Goal: Transaction & Acquisition: Book appointment/travel/reservation

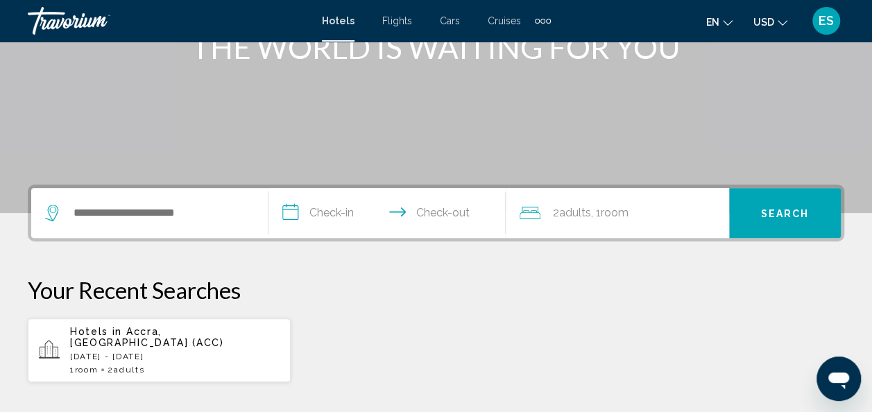
scroll to position [207, 0]
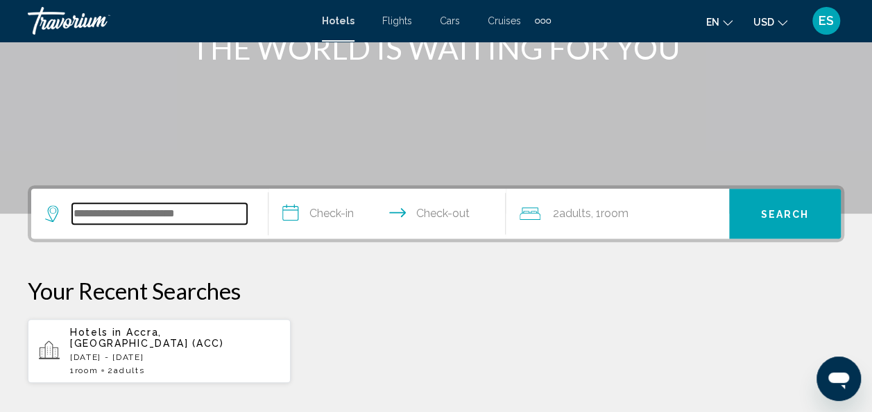
click at [176, 215] on input "Search widget" at bounding box center [159, 213] width 175 height 21
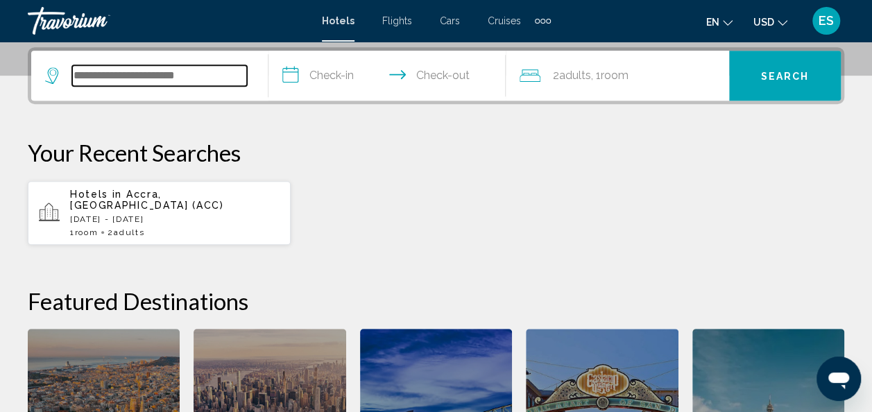
scroll to position [343, 0]
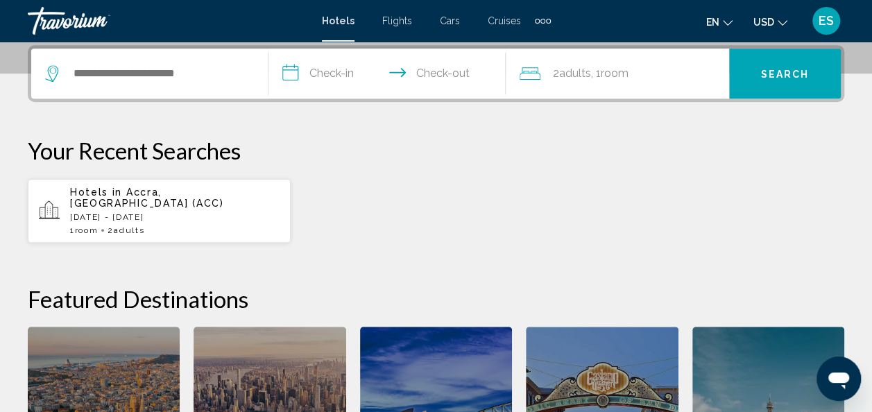
click at [53, 76] on icon "Search widget" at bounding box center [53, 73] width 17 height 17
click at [396, 21] on span "Flights" at bounding box center [397, 20] width 30 height 11
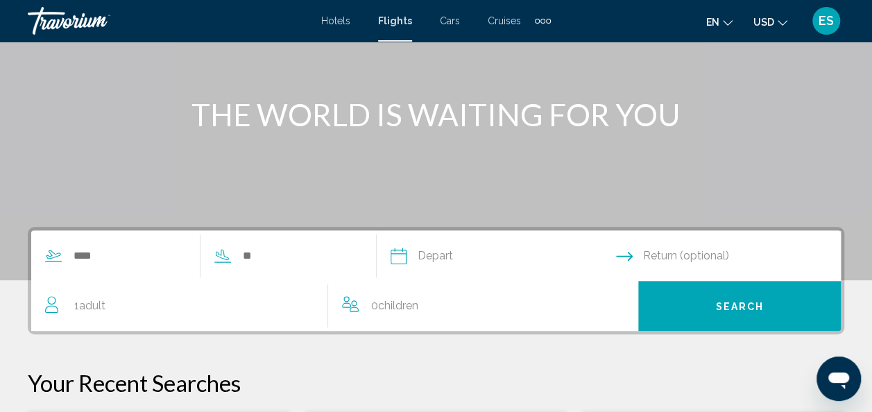
scroll to position [142, 0]
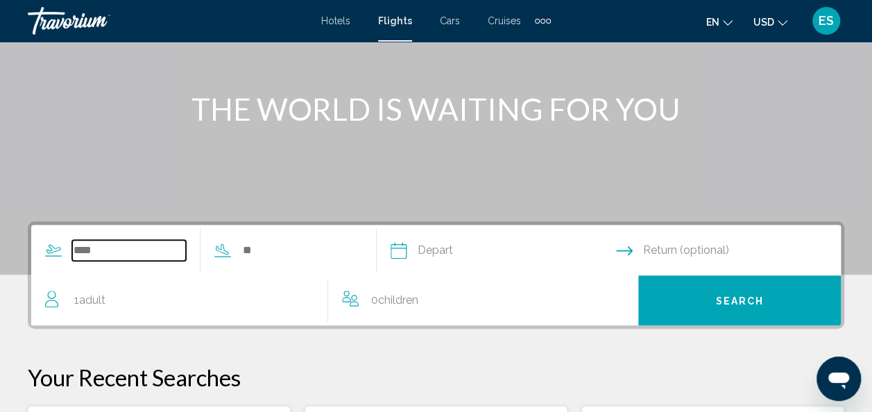
click at [104, 246] on input "Search widget" at bounding box center [129, 250] width 114 height 21
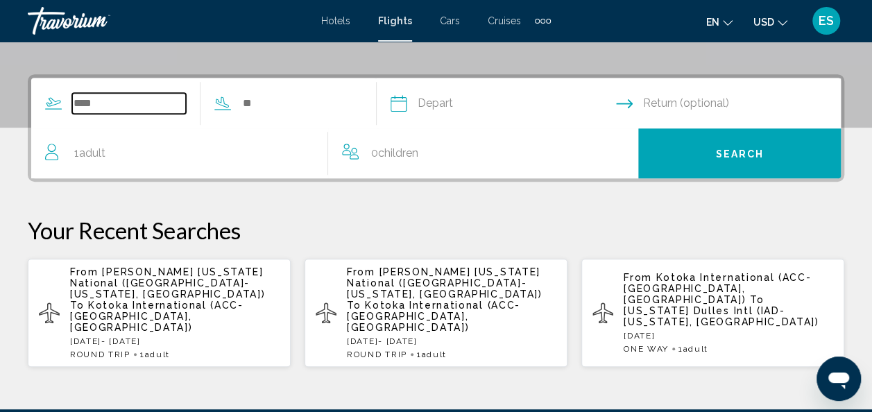
scroll to position [318, 0]
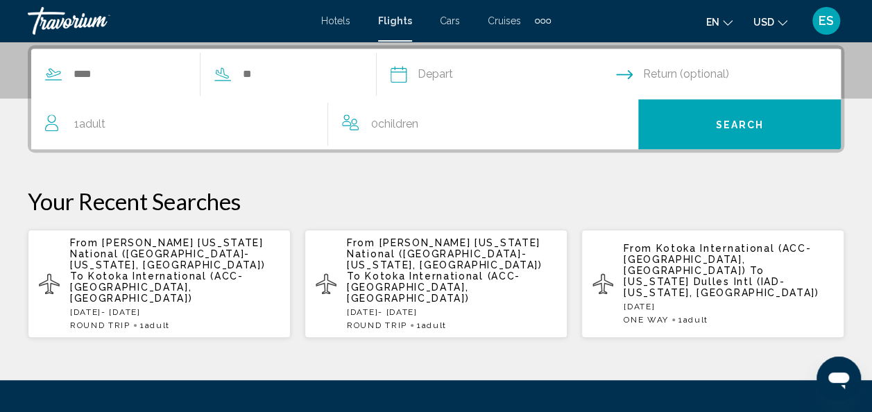
click at [658, 75] on span "Return (optional)" at bounding box center [686, 74] width 86 height 19
click at [451, 71] on input "Depart date" at bounding box center [502, 76] width 231 height 54
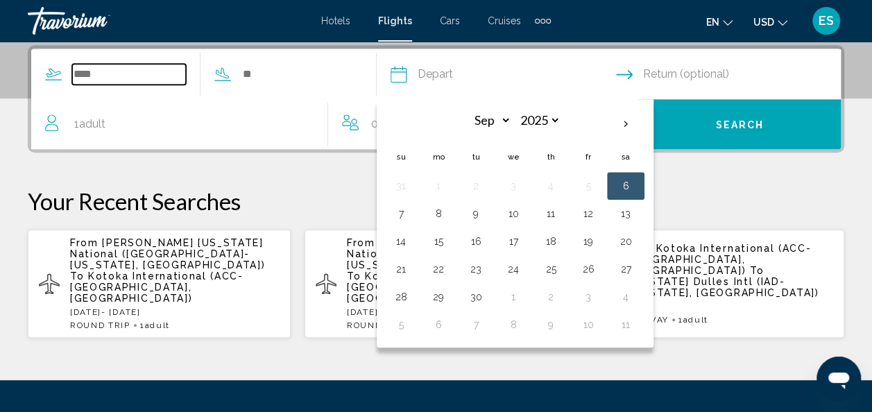
click at [87, 78] on input "Search widget" at bounding box center [129, 74] width 114 height 21
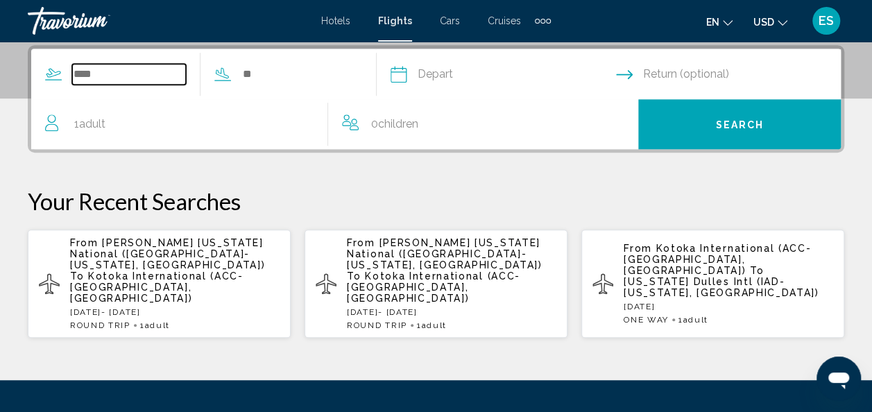
click at [122, 75] on input "Search widget" at bounding box center [129, 74] width 114 height 21
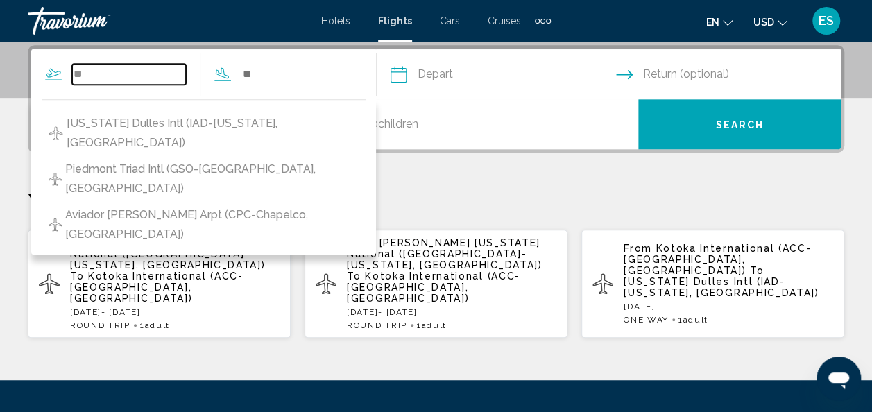
type input "*"
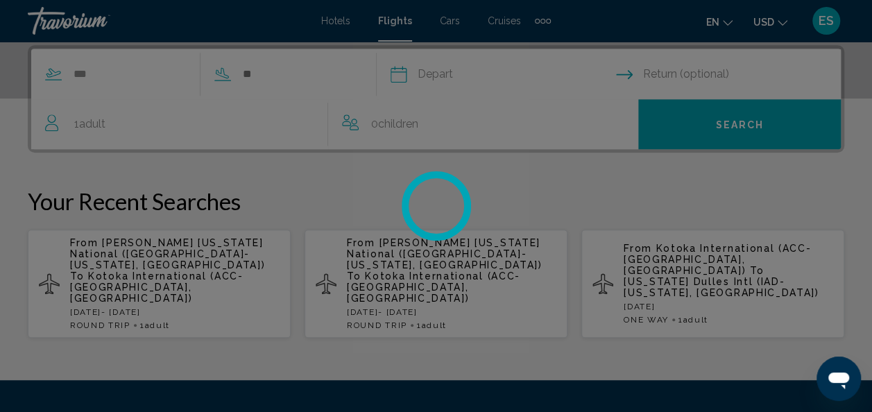
click at [314, 70] on div at bounding box center [436, 206] width 872 height 412
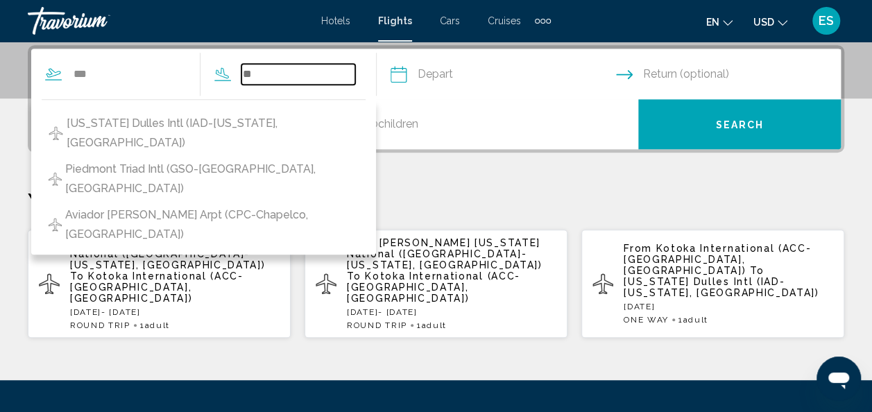
click at [264, 76] on input "Search widget" at bounding box center [298, 74] width 114 height 21
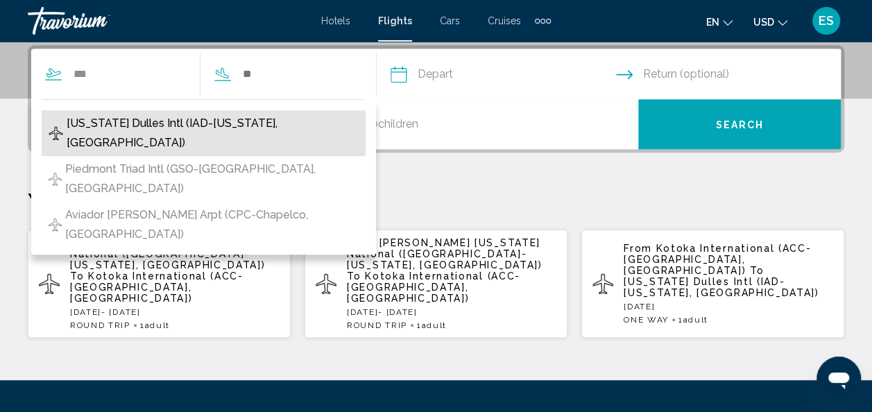
click at [235, 121] on span "[US_STATE] Dulles Intl (IAD-[US_STATE], [GEOGRAPHIC_DATA])" at bounding box center [213, 133] width 292 height 39
type input "**********"
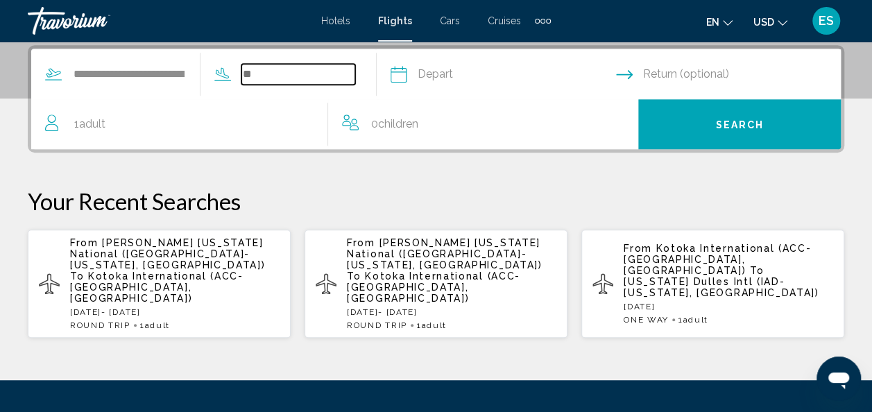
click at [308, 80] on input "Search widget" at bounding box center [298, 74] width 114 height 21
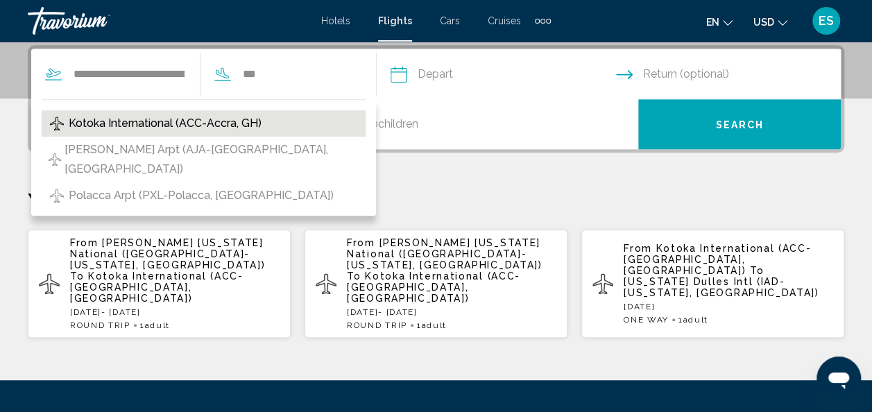
click at [212, 126] on span "Kotoka International (ACC-Accra, GH)" at bounding box center [165, 123] width 193 height 19
type input "**********"
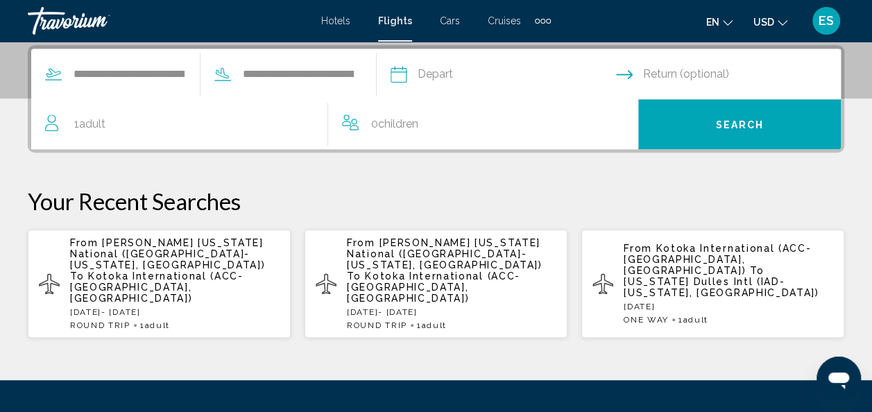
click at [503, 75] on input "Depart date" at bounding box center [502, 76] width 231 height 54
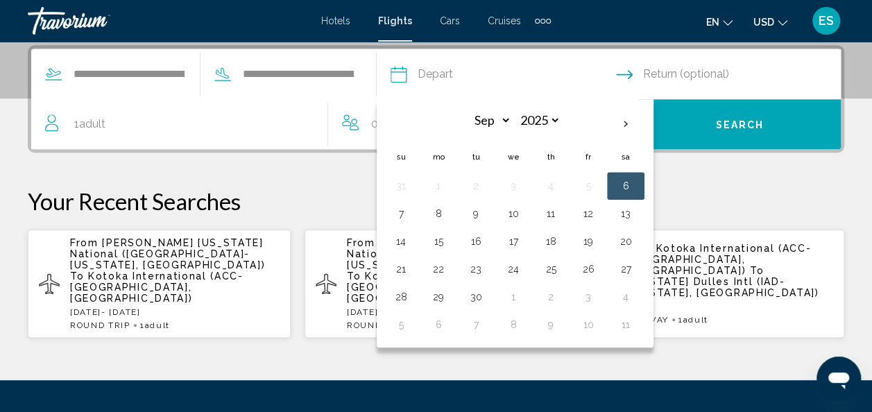
click at [645, 119] on th "Next month" at bounding box center [625, 124] width 37 height 31
click at [644, 117] on th "Next month" at bounding box center [625, 124] width 37 height 31
click at [645, 119] on th "Next month" at bounding box center [625, 124] width 37 height 31
click at [641, 126] on th "Next month" at bounding box center [625, 124] width 37 height 31
select select "*"
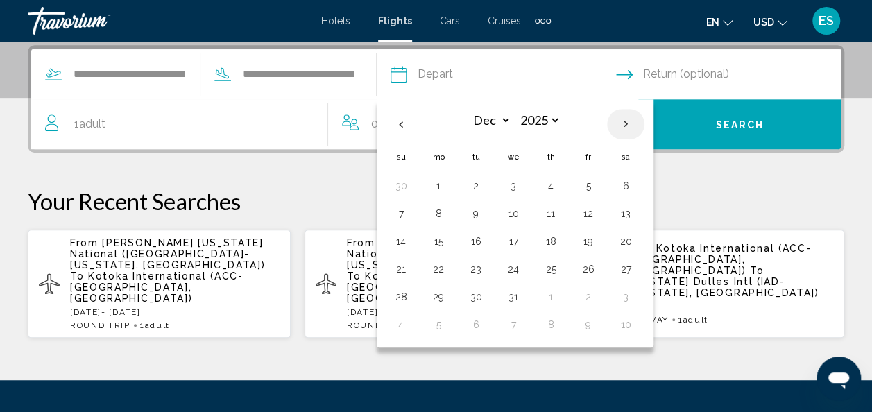
select select "****"
click at [420, 125] on th "Previous month" at bounding box center [400, 124] width 37 height 31
select select "**"
select select "****"
click at [637, 244] on button "20" at bounding box center [626, 241] width 22 height 19
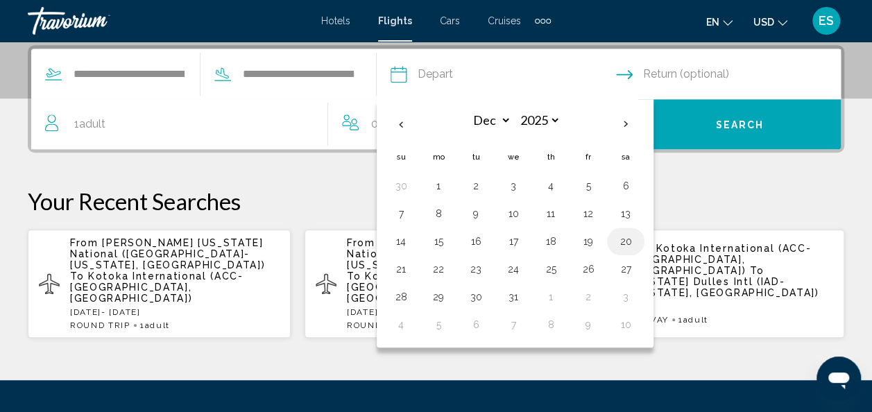
type input "**********"
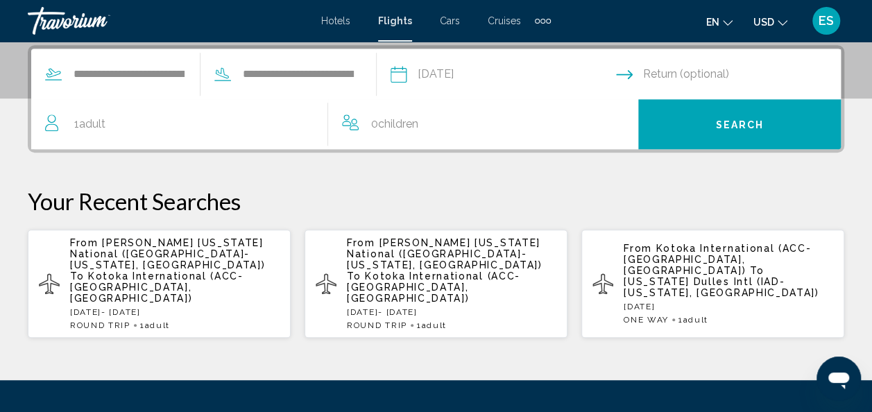
click at [693, 71] on input "Return date" at bounding box center [731, 76] width 231 height 54
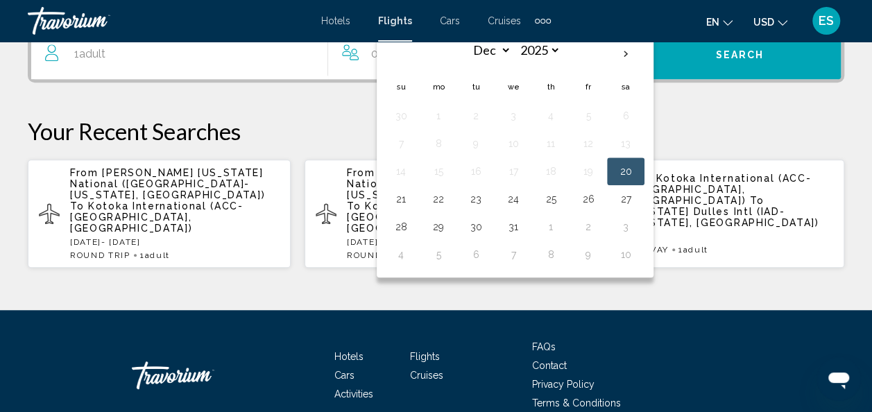
scroll to position [347, 0]
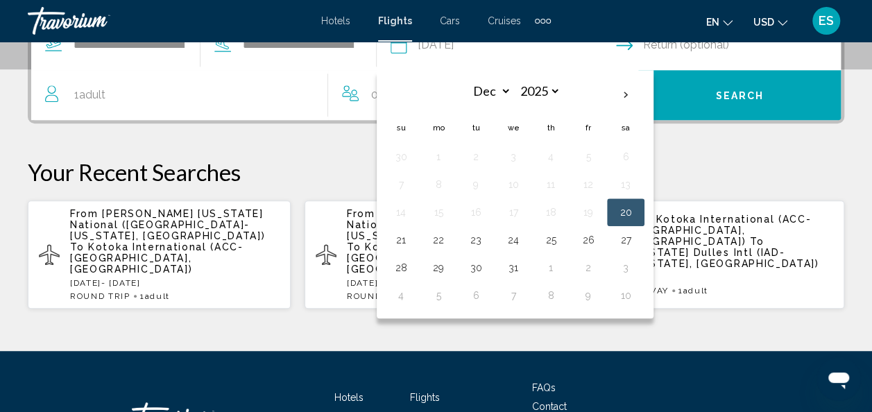
click at [645, 95] on th "Next month" at bounding box center [625, 95] width 37 height 31
select select "*"
select select "****"
click at [420, 97] on th "Previous month" at bounding box center [400, 95] width 37 height 31
select select "**"
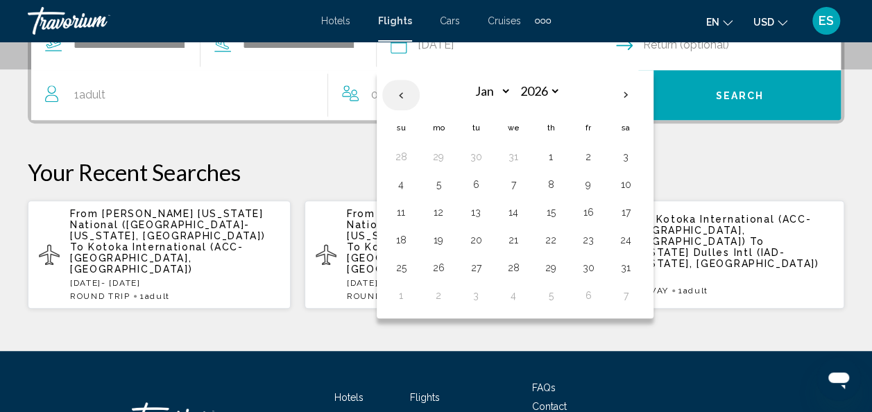
select select "****"
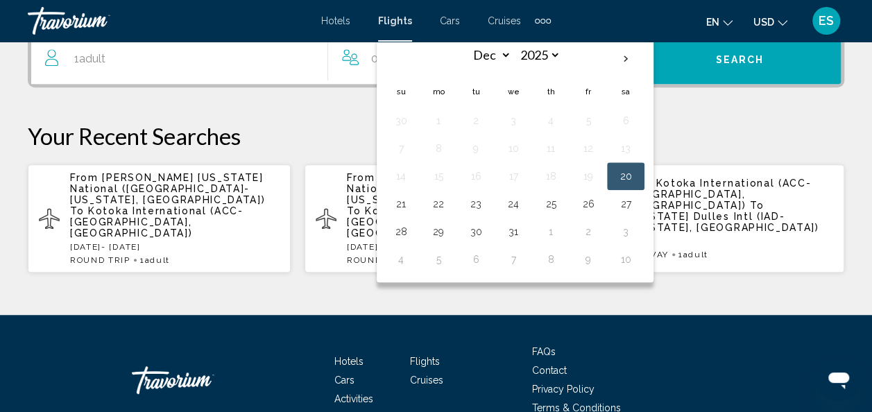
scroll to position [386, 0]
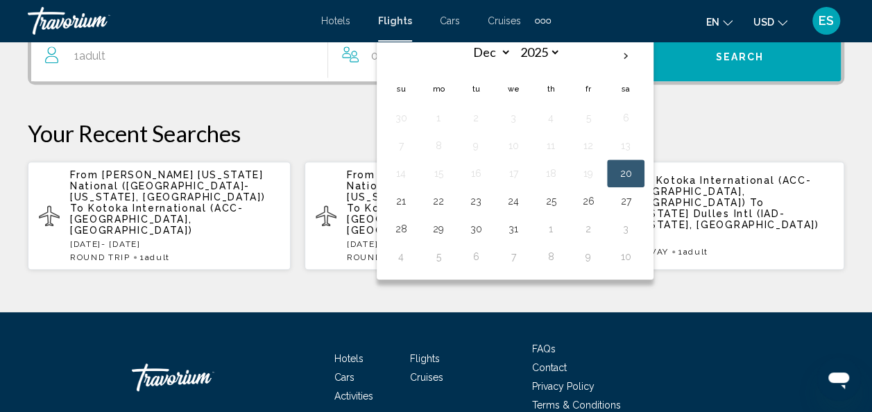
click at [637, 257] on button "10" at bounding box center [626, 256] width 22 height 19
type input "**********"
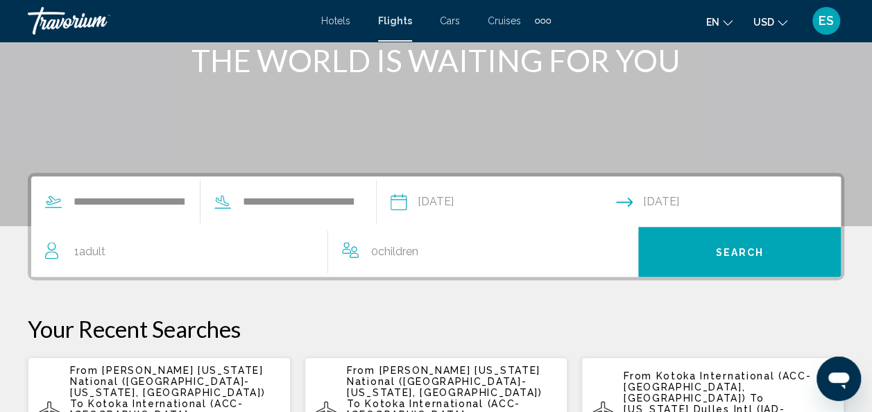
scroll to position [192, 0]
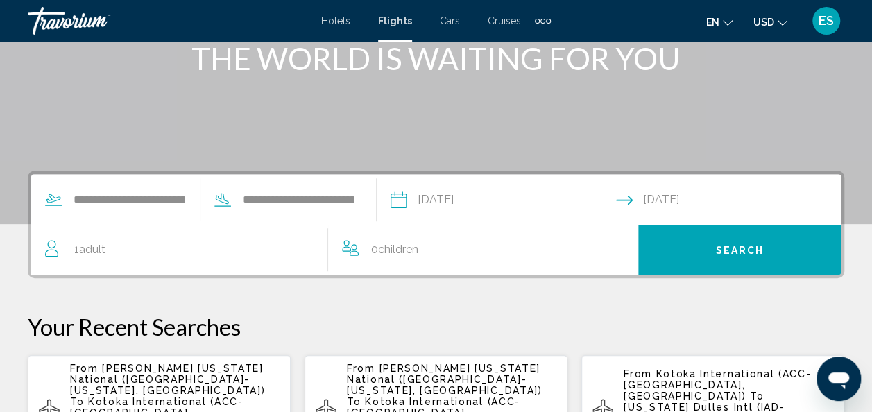
click at [641, 202] on input "**********" at bounding box center [731, 202] width 231 height 54
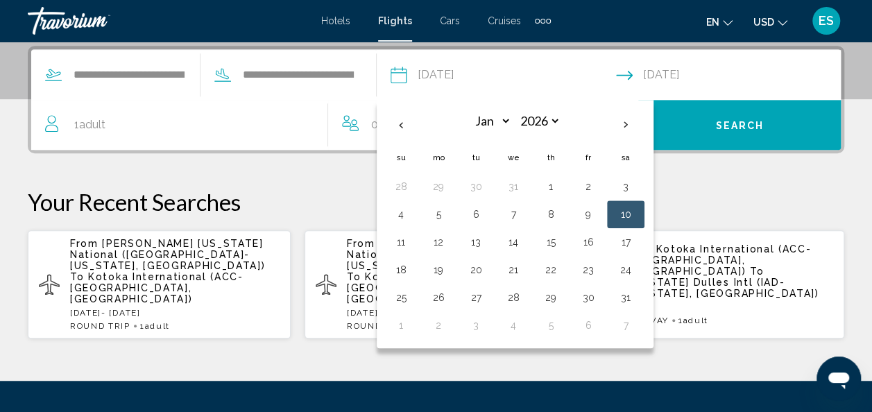
scroll to position [318, 0]
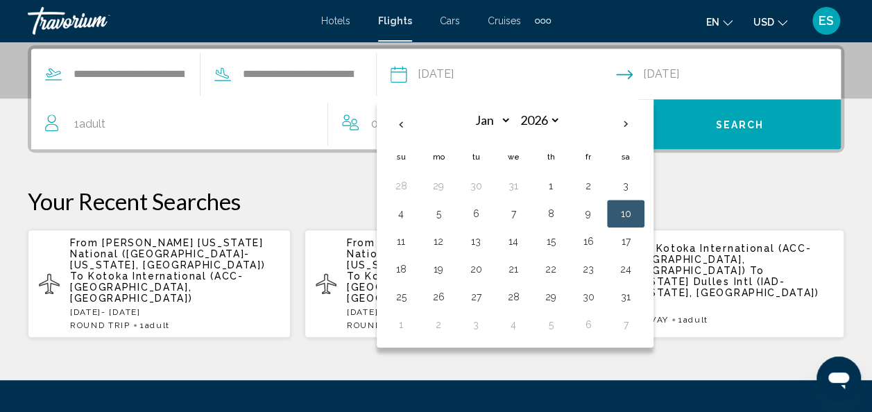
click at [419, 126] on th "Previous month" at bounding box center [400, 124] width 37 height 31
select select "**"
select select "****"
click at [68, 171] on div "**********" at bounding box center [436, 192] width 872 height 294
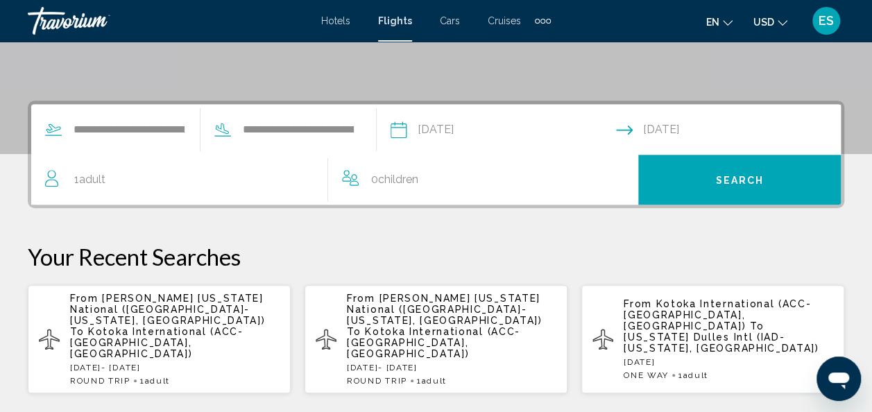
scroll to position [260, 0]
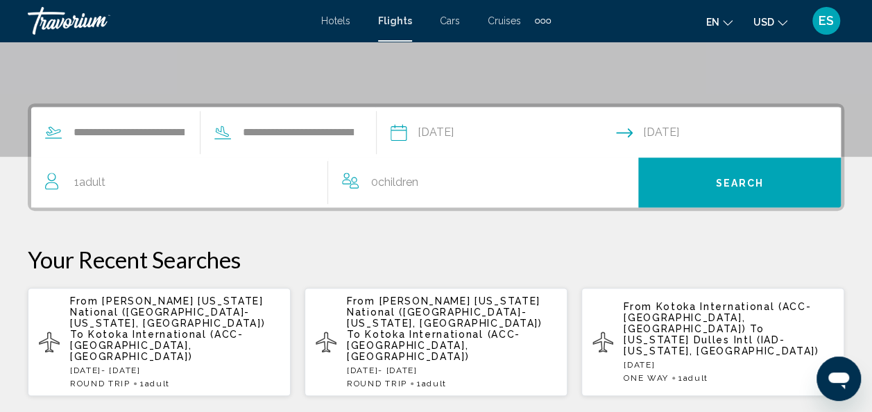
click at [736, 180] on span "Search" at bounding box center [739, 183] width 49 height 11
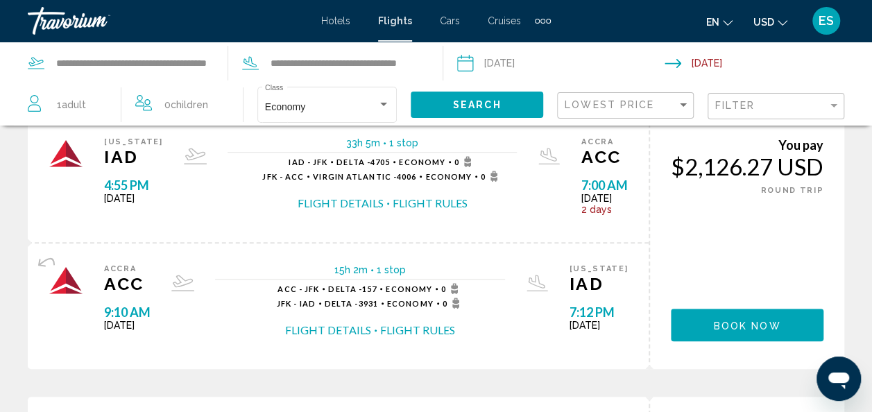
scroll to position [336, 0]
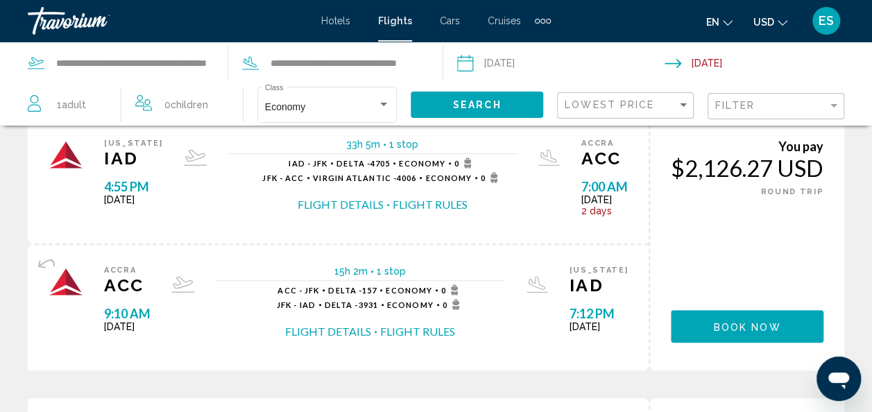
click at [355, 212] on button "Flight Details" at bounding box center [341, 204] width 86 height 15
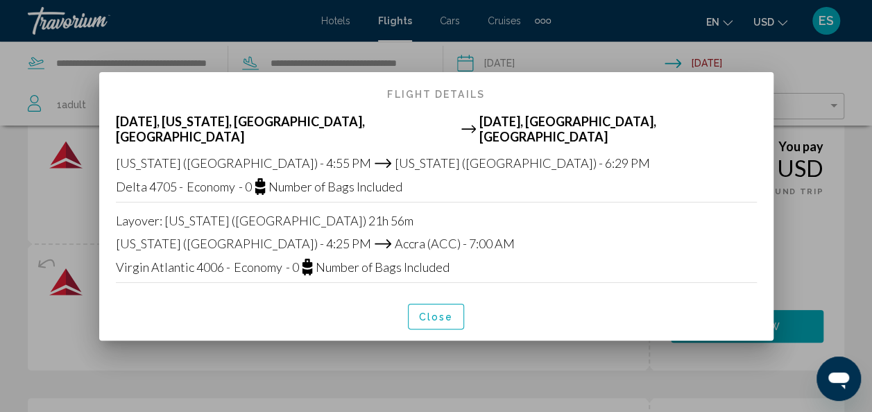
scroll to position [0, 0]
click at [445, 312] on span "Close" at bounding box center [436, 317] width 35 height 11
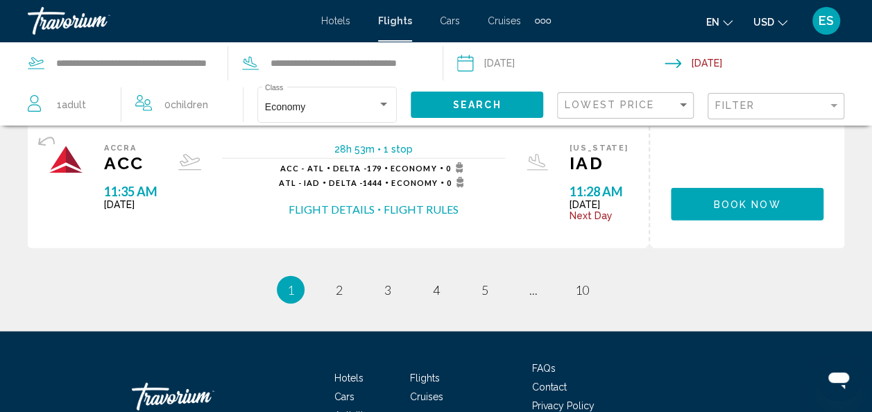
scroll to position [1588, 0]
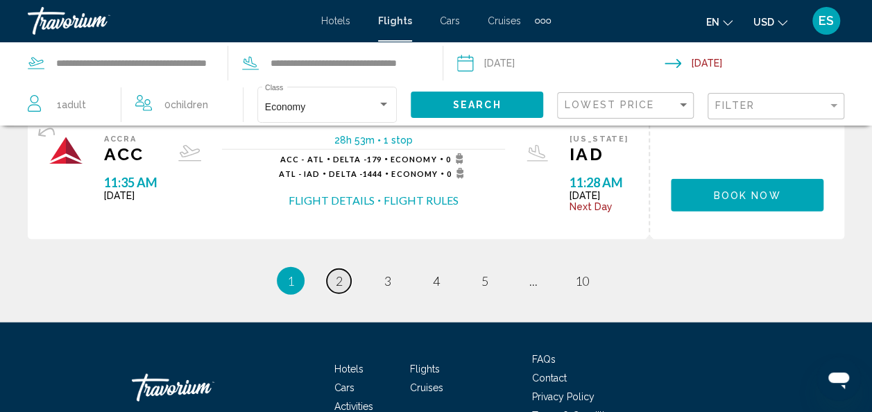
click at [341, 294] on link "page 2" at bounding box center [339, 281] width 24 height 24
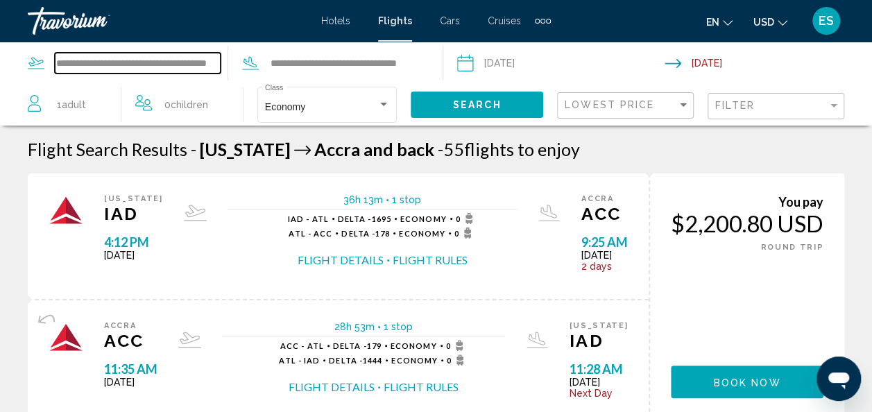
click at [162, 64] on input "**********" at bounding box center [138, 63] width 166 height 21
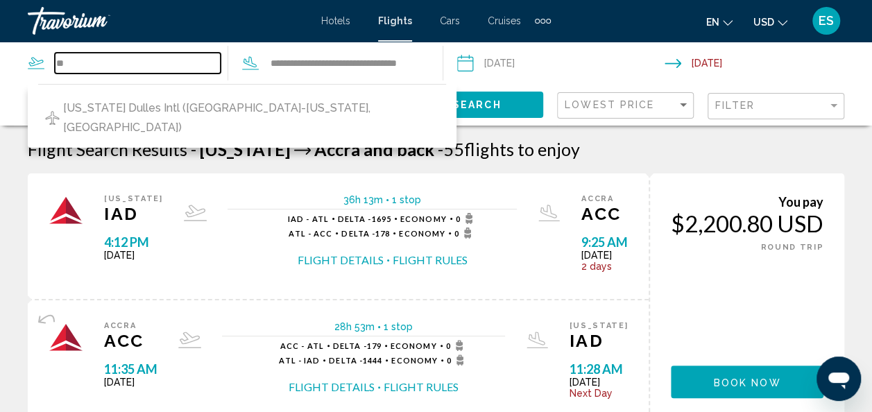
type input "*"
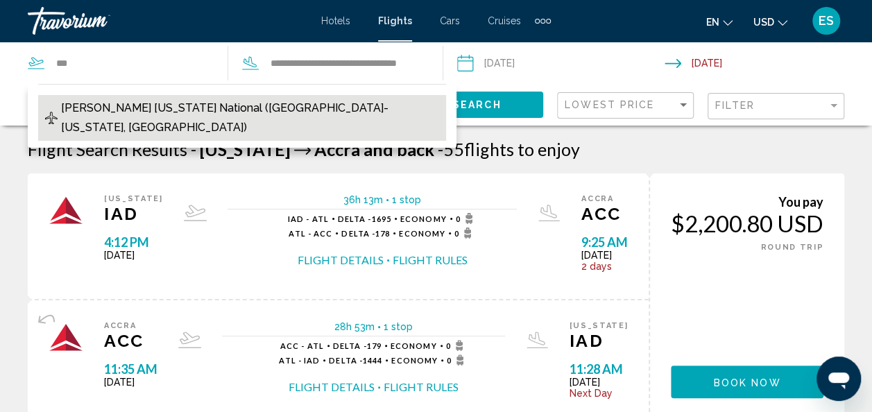
click at [207, 109] on span "[PERSON_NAME] [US_STATE] National ([GEOGRAPHIC_DATA]-[US_STATE], [GEOGRAPHIC_DA…" at bounding box center [250, 118] width 378 height 39
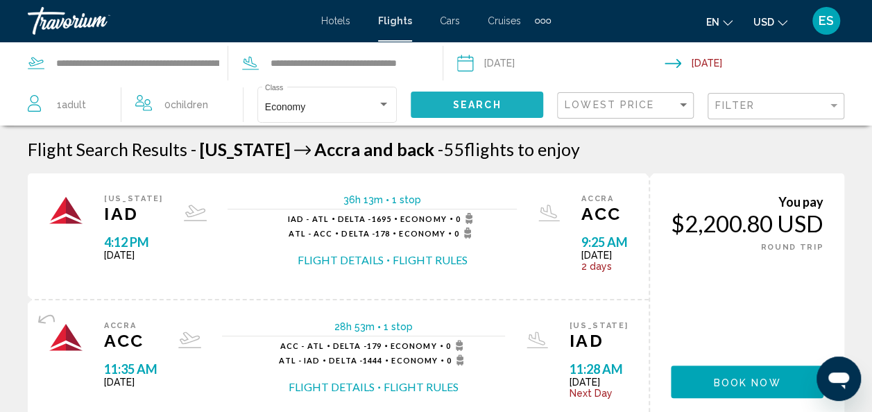
click at [493, 101] on span "Search" at bounding box center [477, 105] width 49 height 11
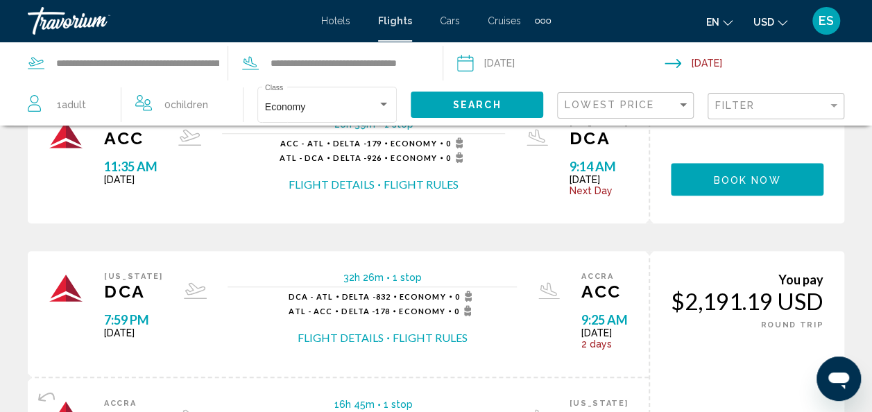
scroll to position [485, 0]
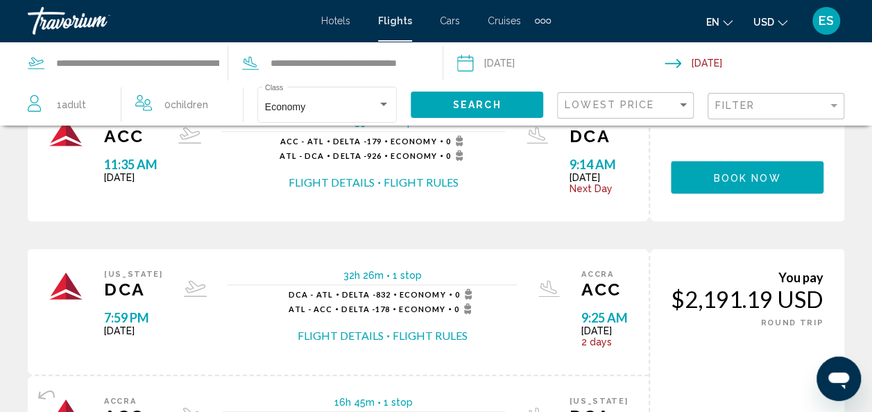
click at [394, 340] on button "Flight Rules" at bounding box center [430, 335] width 75 height 15
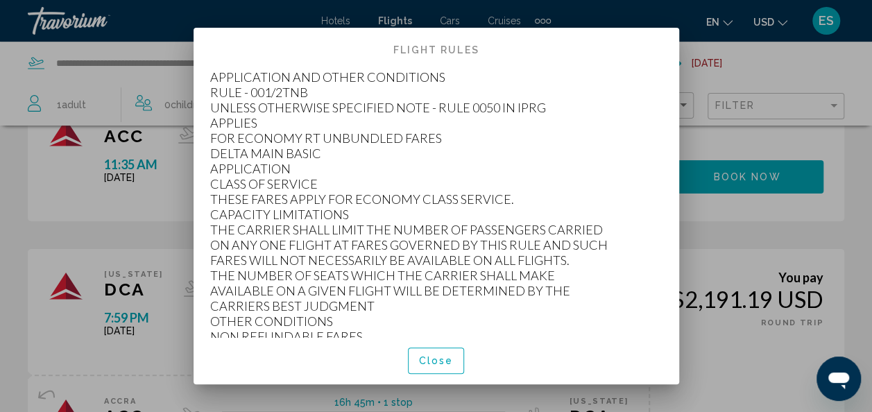
scroll to position [0, 0]
click at [443, 371] on button "Close" at bounding box center [436, 361] width 57 height 26
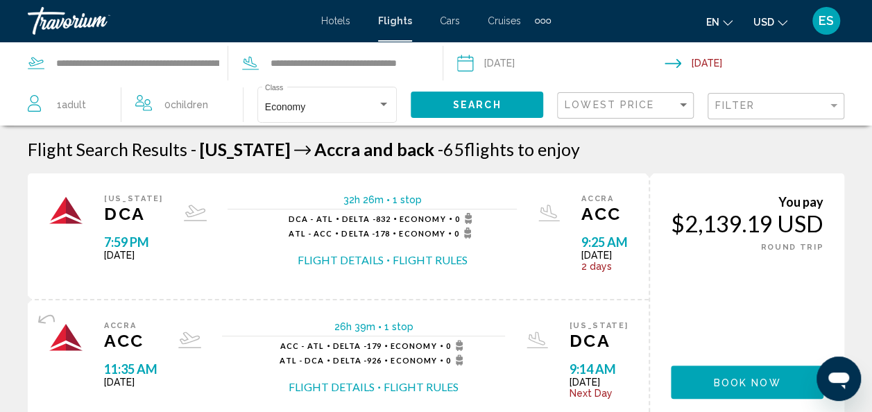
scroll to position [485, 0]
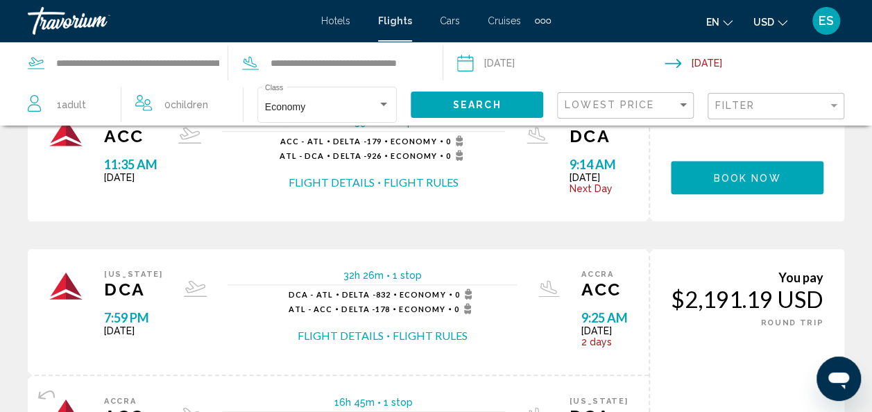
click at [328, 338] on button "Flight Details" at bounding box center [341, 335] width 86 height 15
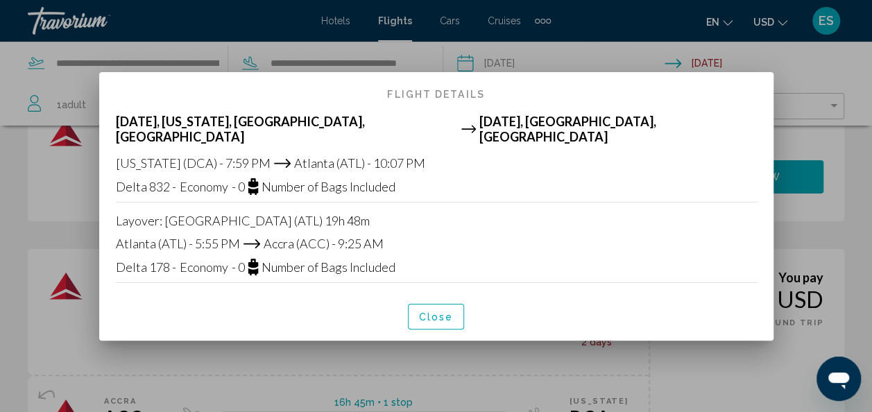
scroll to position [0, 0]
click at [440, 312] on span "Close" at bounding box center [436, 317] width 35 height 11
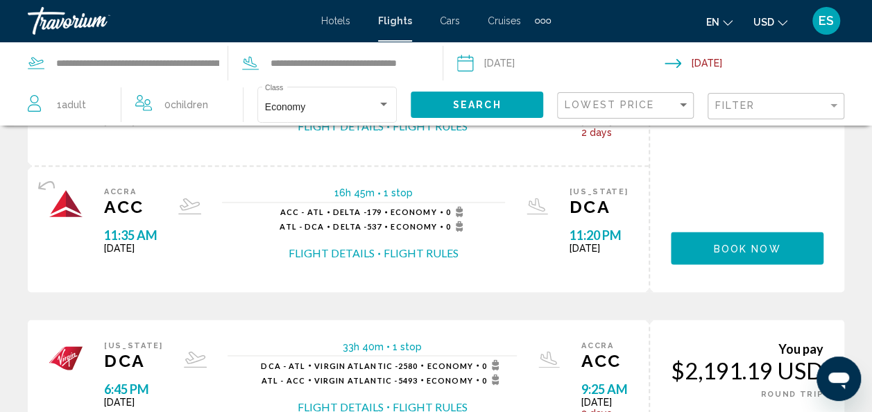
scroll to position [974, 0]
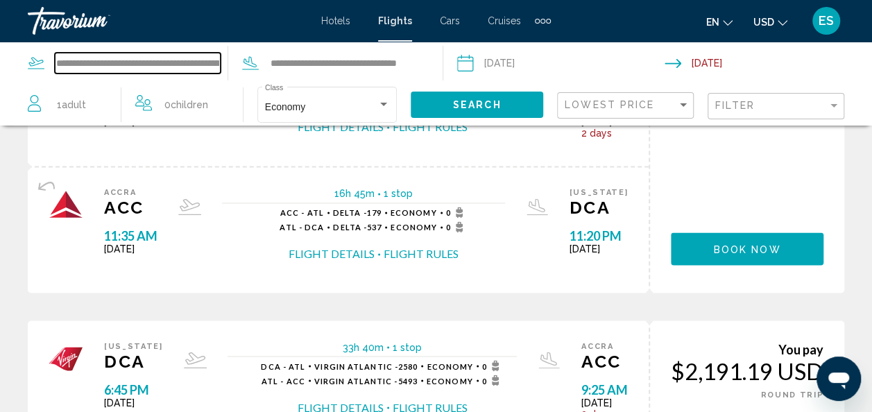
click at [183, 69] on input "**********" at bounding box center [138, 63] width 166 height 21
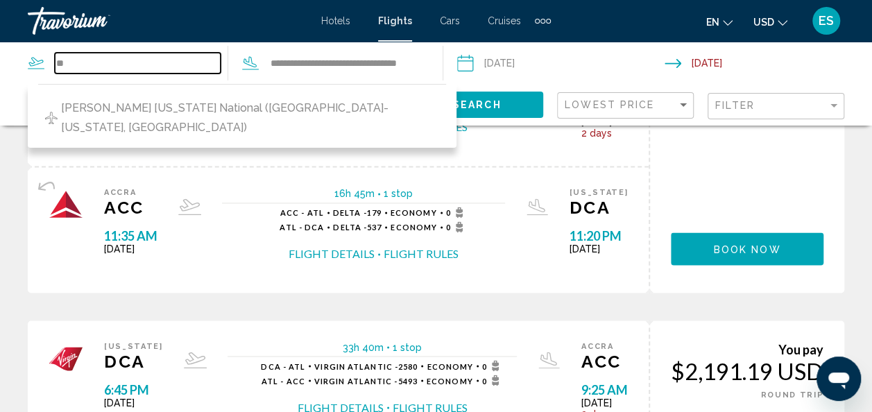
type input "*"
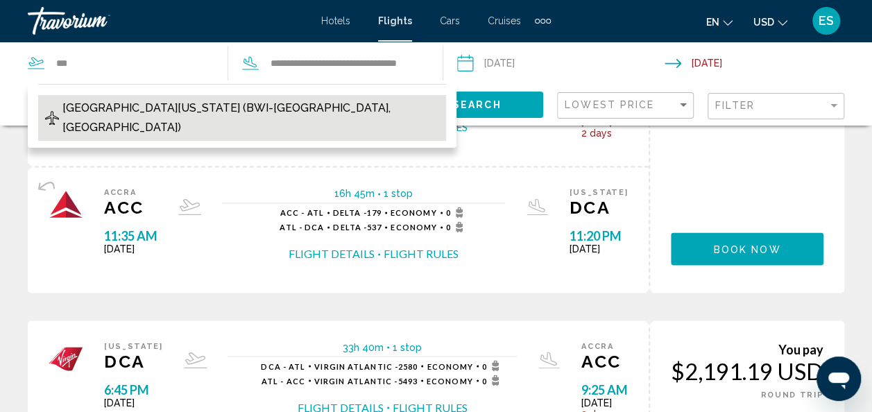
click at [275, 108] on span "[GEOGRAPHIC_DATA][US_STATE] (BWI-[GEOGRAPHIC_DATA], [GEOGRAPHIC_DATA])" at bounding box center [250, 118] width 376 height 39
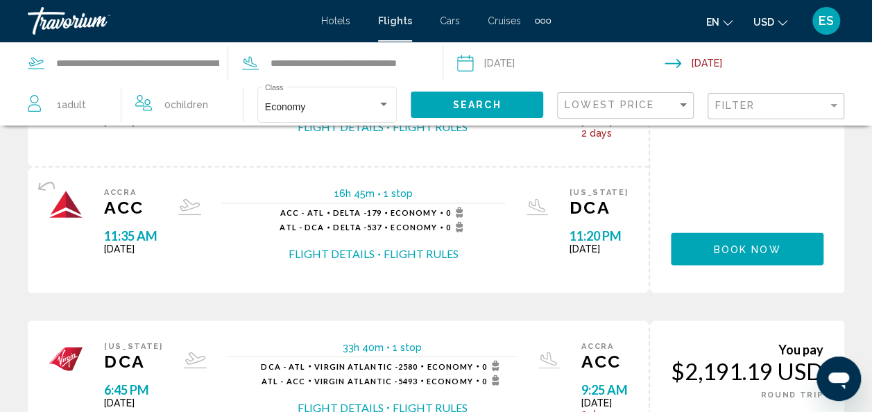
click at [481, 100] on span "Search" at bounding box center [477, 105] width 49 height 11
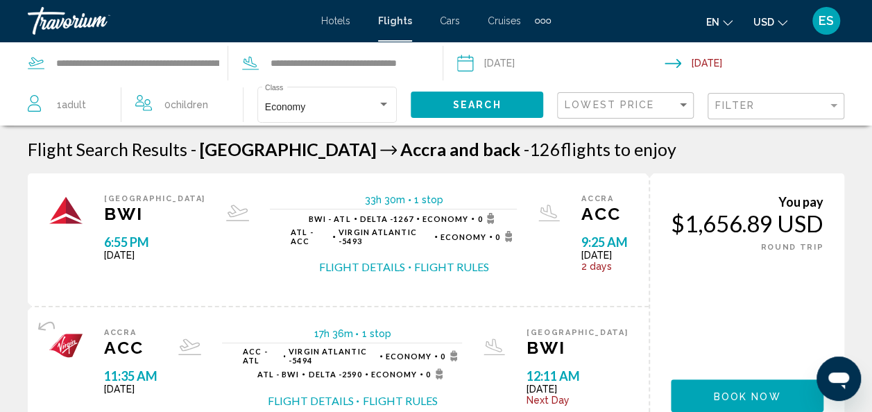
click at [249, 283] on div "33h 30m 1 stop 1 stop BWI - ATL Delta - 1267 Economy 0 ATL - ACC Virgin Atlanti…" at bounding box center [393, 239] width 289 height 91
click at [336, 273] on button "Flight Details" at bounding box center [362, 267] width 86 height 15
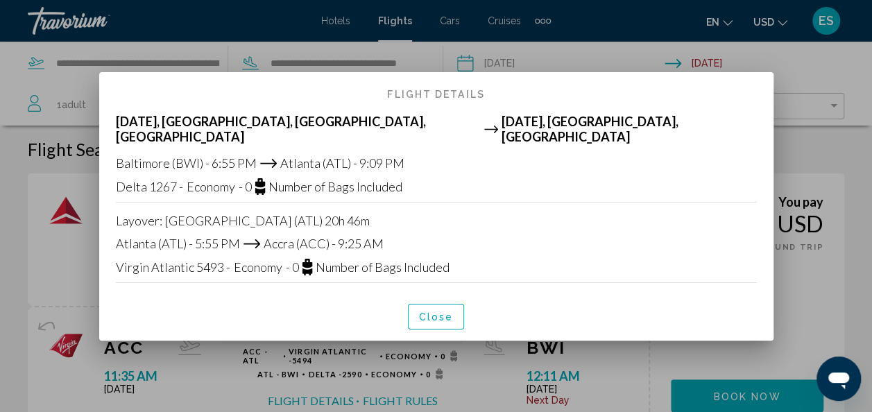
click at [453, 315] on button "Close" at bounding box center [436, 317] width 57 height 26
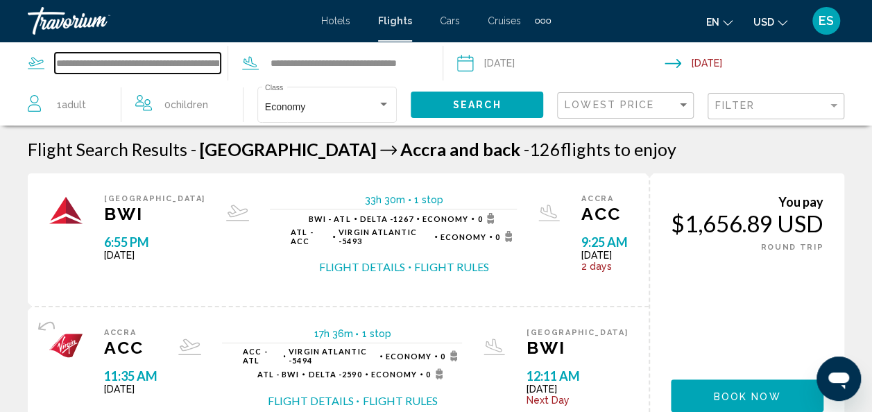
click at [180, 60] on input "**********" at bounding box center [138, 63] width 166 height 21
type input "*"
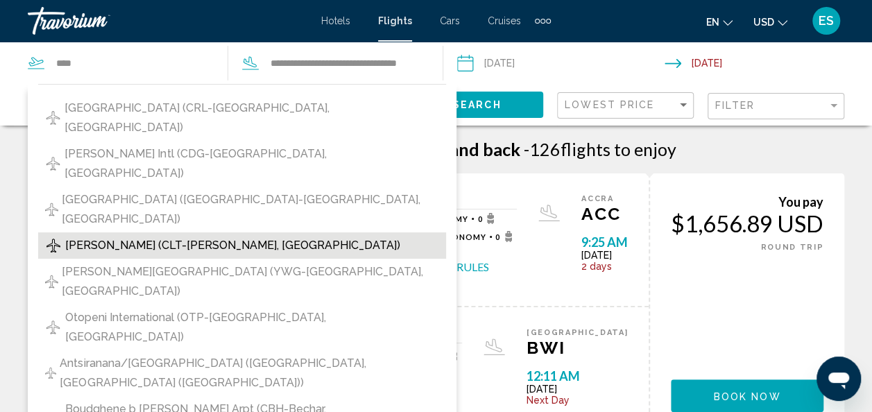
click at [352, 236] on span "[PERSON_NAME] (CLT-[PERSON_NAME], [GEOGRAPHIC_DATA])" at bounding box center [232, 245] width 335 height 19
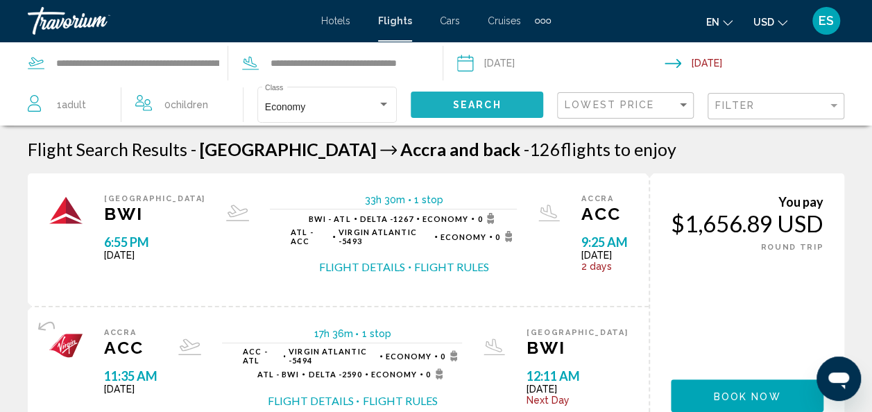
click at [477, 111] on button "Search" at bounding box center [477, 105] width 133 height 26
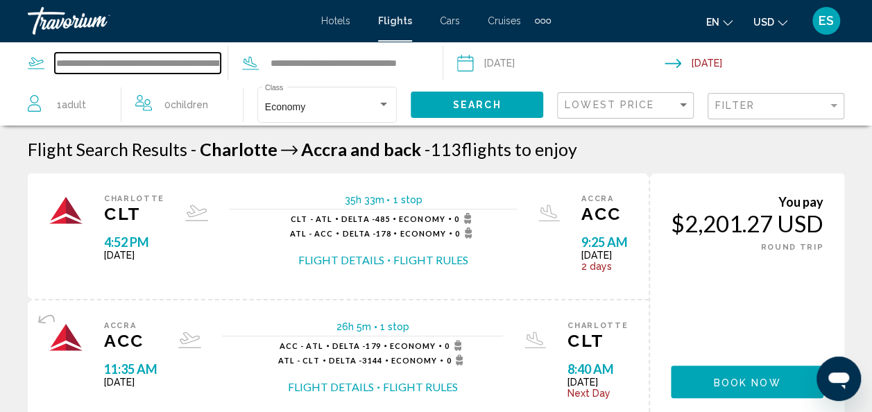
click at [188, 58] on input "**********" at bounding box center [138, 63] width 166 height 21
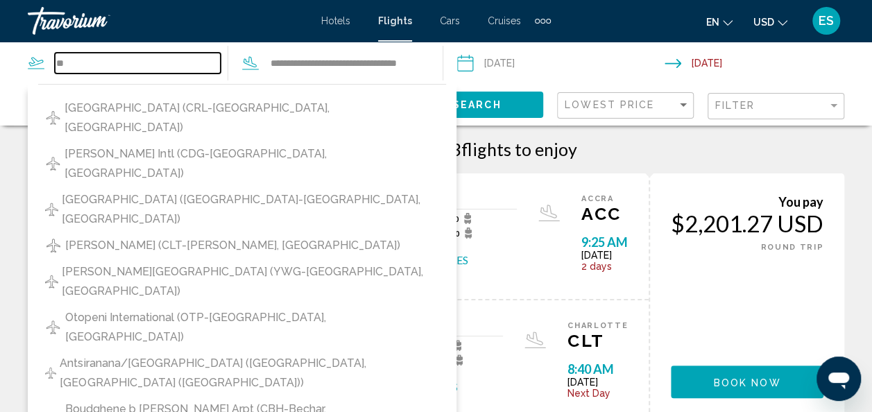
type input "*"
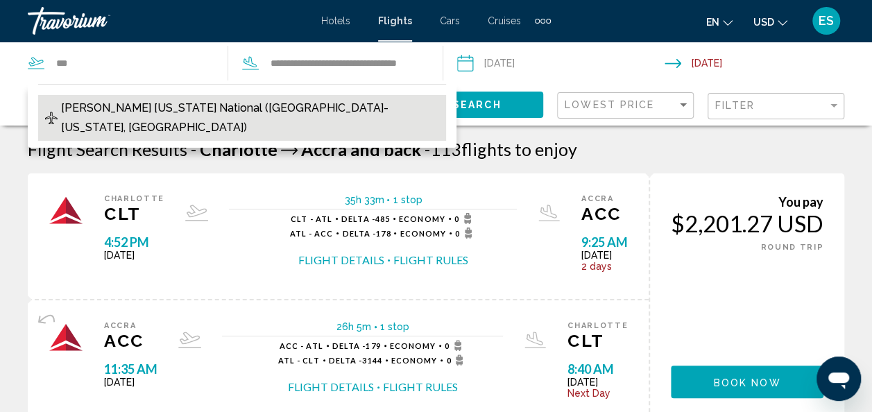
click at [237, 108] on span "[PERSON_NAME] [US_STATE] National ([GEOGRAPHIC_DATA]-[US_STATE], [GEOGRAPHIC_DA…" at bounding box center [250, 118] width 378 height 39
type input "**********"
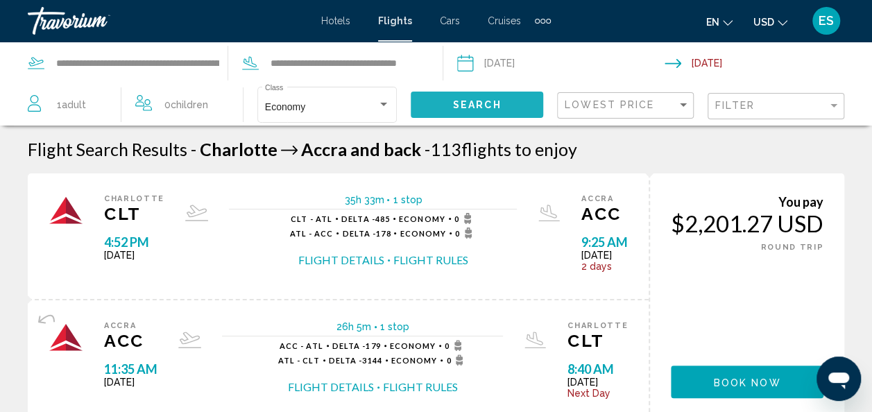
click at [486, 100] on span "Search" at bounding box center [477, 105] width 49 height 11
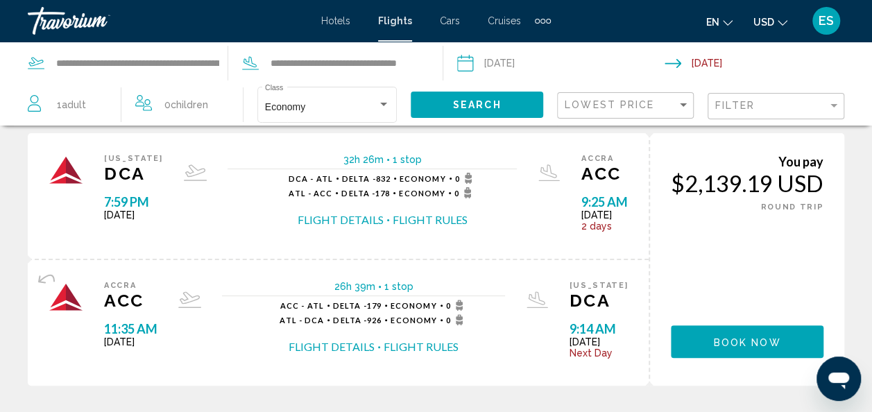
scroll to position [44, 0]
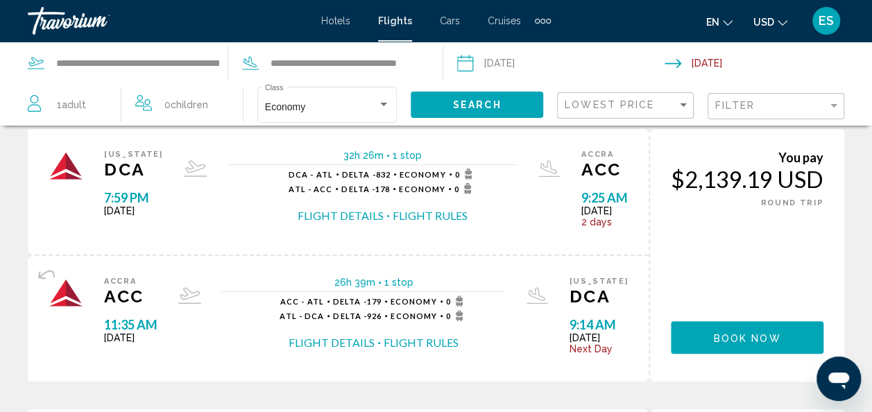
click at [732, 62] on input "Return date: Jan 10, 2026" at bounding box center [771, 65] width 213 height 46
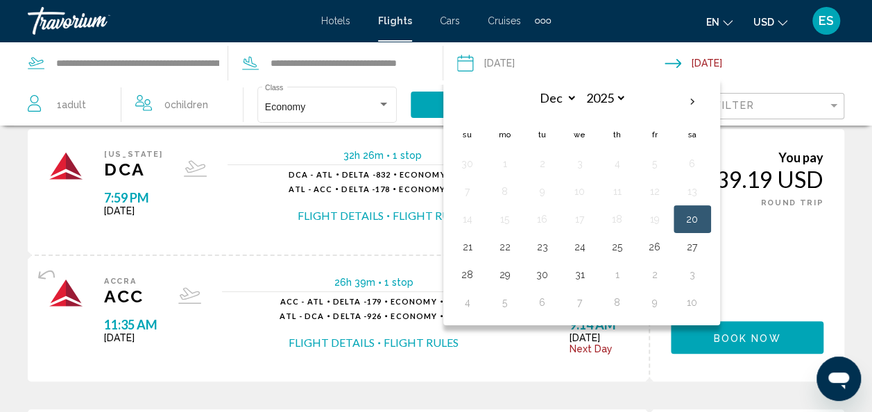
click at [771, 248] on div "You pay $2,139.19 USD ONE WAY ROUND TRIP Book now You earn 0 Points" at bounding box center [747, 255] width 196 height 253
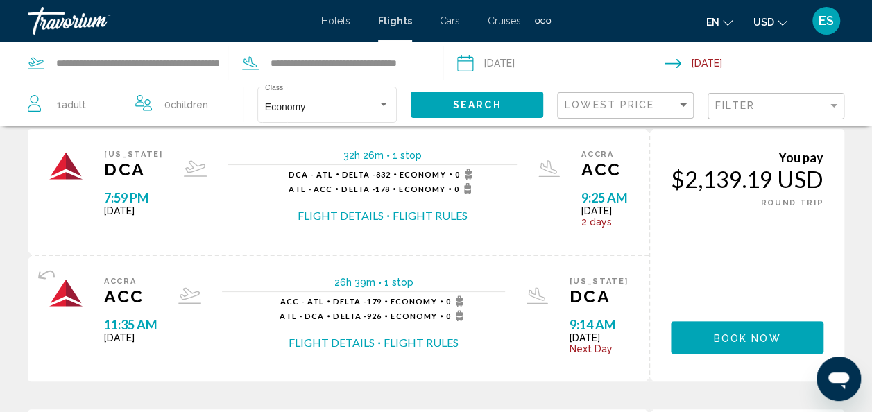
click at [535, 58] on input "Depart date: Dec 20, 2025" at bounding box center [560, 65] width 213 height 46
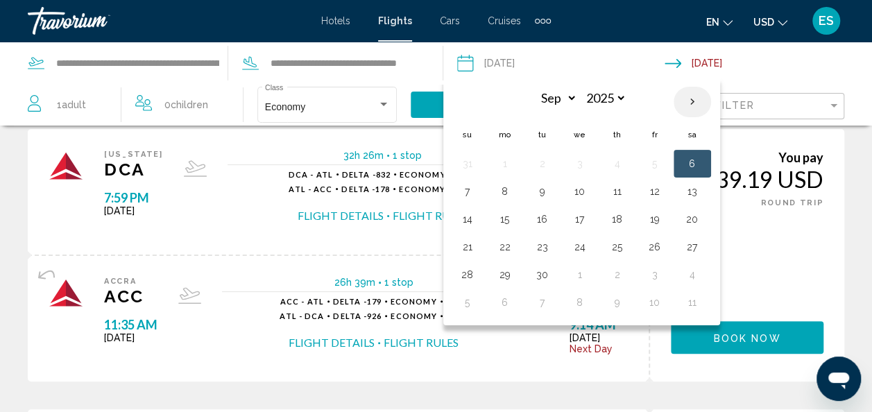
click at [692, 107] on th "Next month" at bounding box center [692, 102] width 37 height 31
click at [688, 101] on th "Next month" at bounding box center [692, 102] width 37 height 31
click at [695, 107] on th "Next month" at bounding box center [692, 102] width 37 height 31
select select "**"
click at [784, 253] on div "You pay $2,139.19 USD ONE WAY ROUND TRIP Book now You earn 0 Points" at bounding box center [747, 255] width 196 height 253
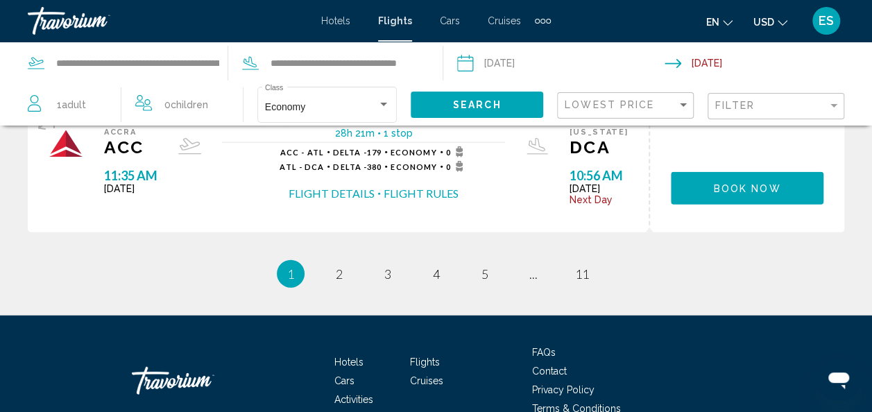
scroll to position [1596, 0]
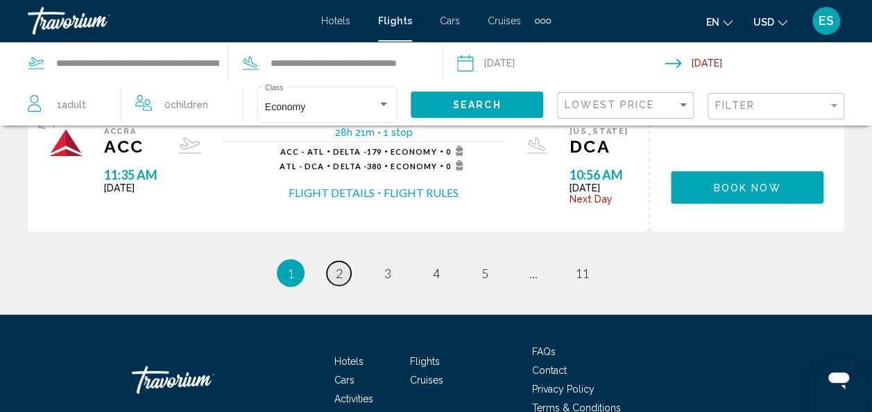
click at [334, 286] on link "page 2" at bounding box center [339, 274] width 24 height 24
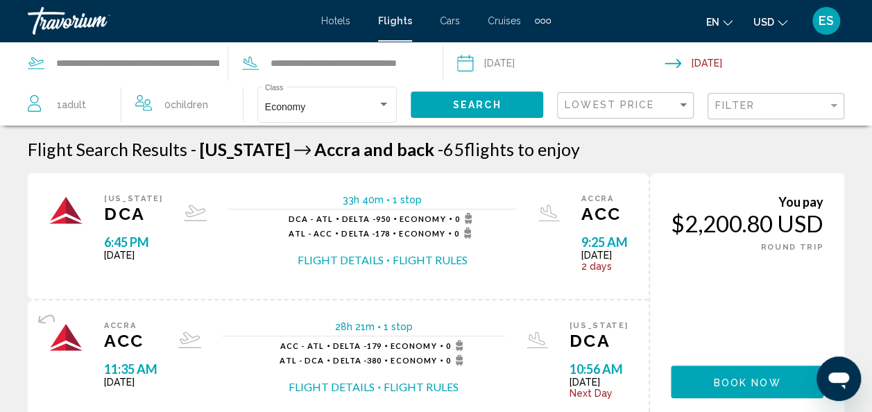
click at [336, 266] on button "Flight Details" at bounding box center [341, 260] width 86 height 15
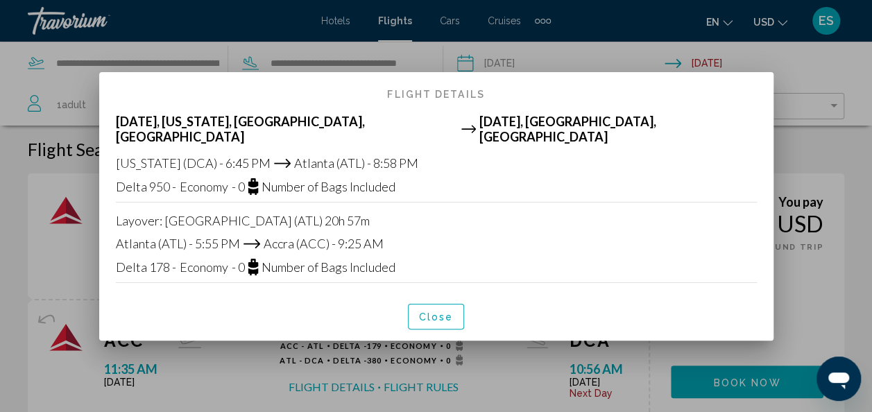
click at [60, 84] on div at bounding box center [436, 206] width 872 height 412
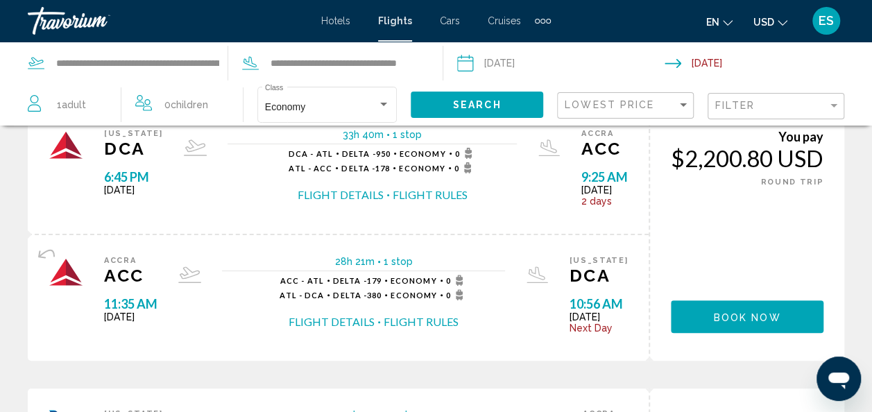
scroll to position [68, 0]
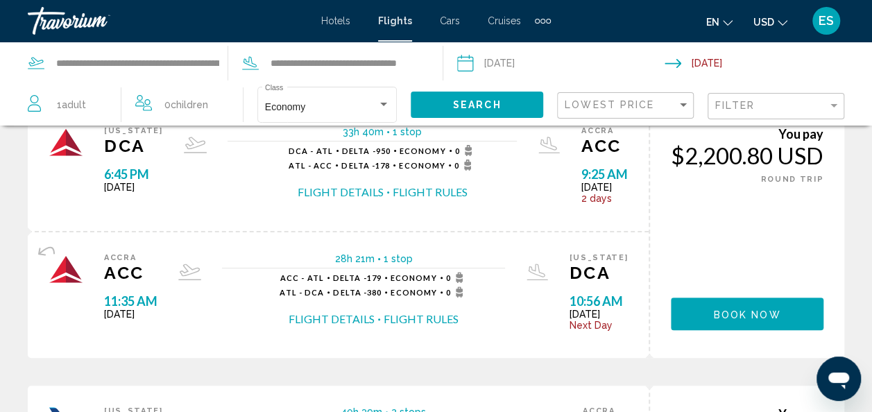
click at [314, 324] on button "Flight Details" at bounding box center [332, 319] width 86 height 15
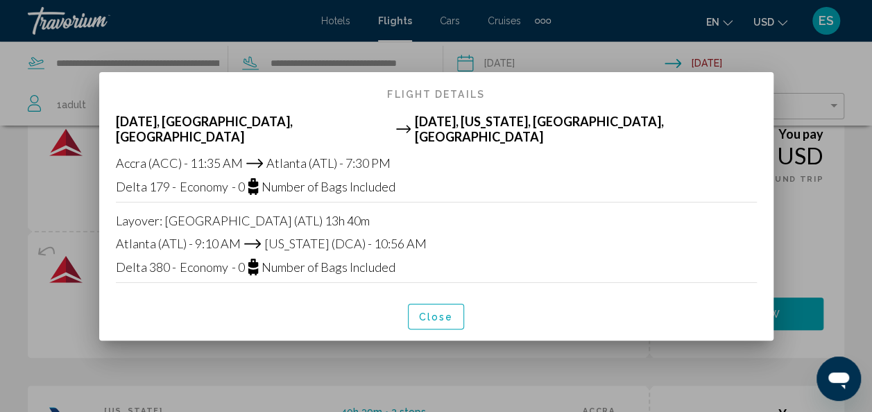
click at [436, 314] on span "Close" at bounding box center [436, 317] width 35 height 11
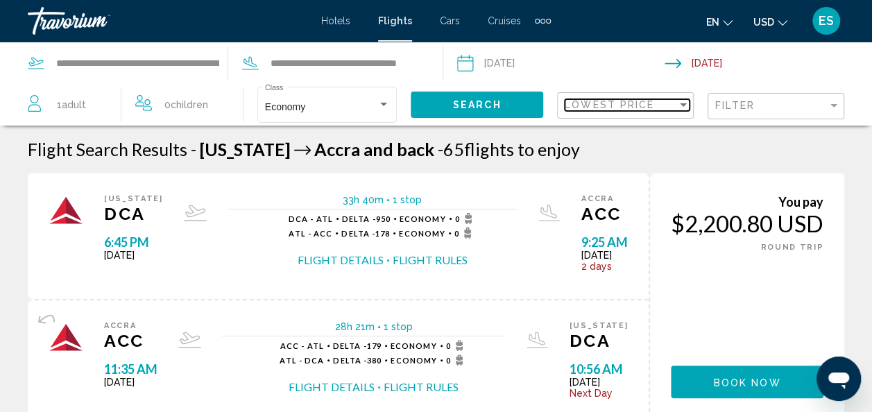
click at [684, 104] on div "Sort by" at bounding box center [683, 104] width 7 height 3
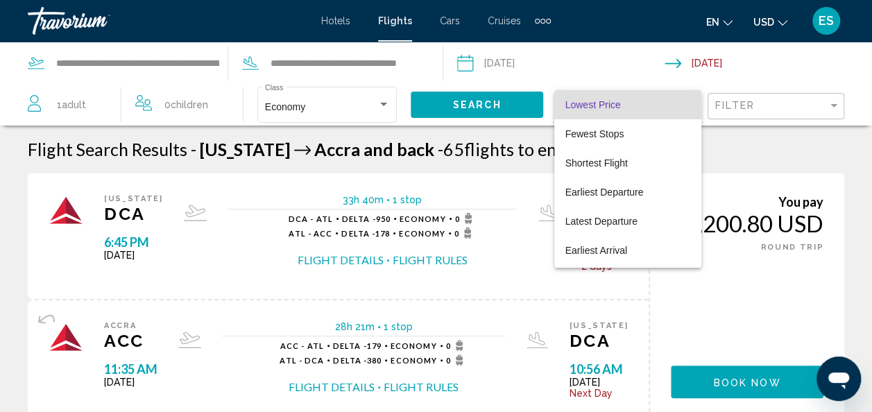
scroll to position [26, 0]
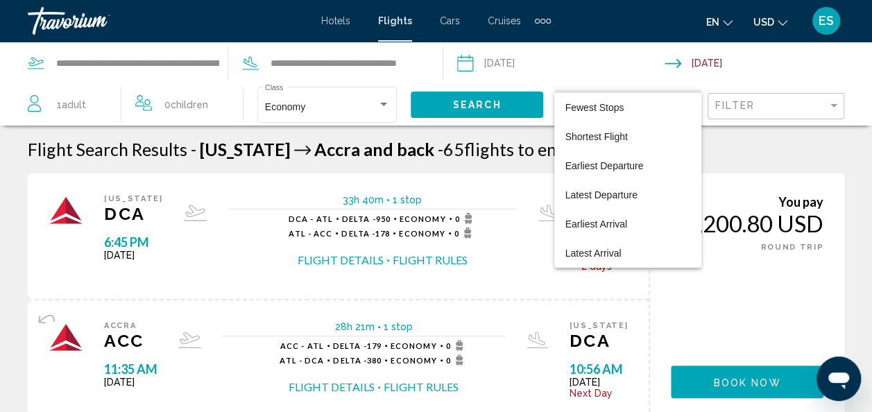
click at [380, 107] on div at bounding box center [436, 206] width 872 height 412
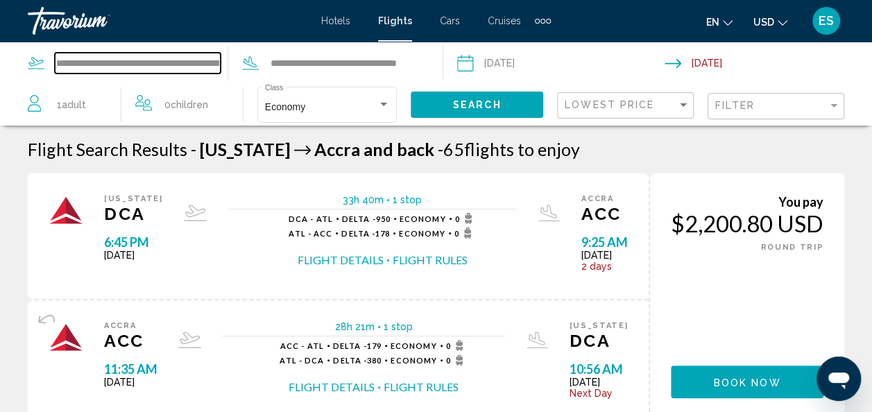
click at [183, 62] on input "**********" at bounding box center [138, 63] width 166 height 21
type input "*"
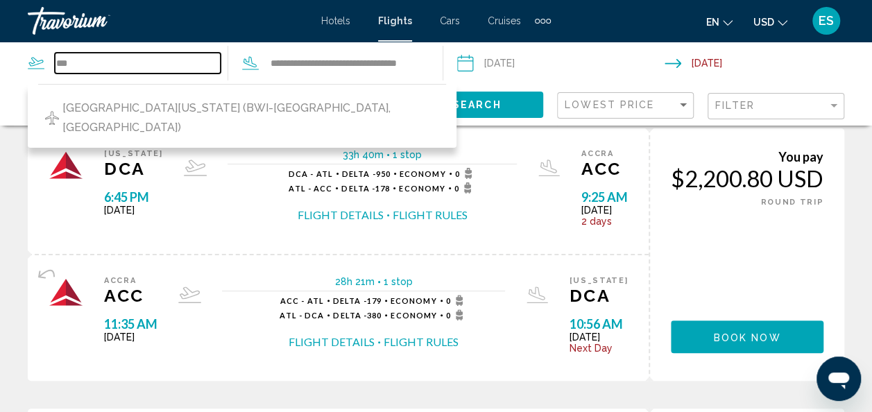
scroll to position [0, 0]
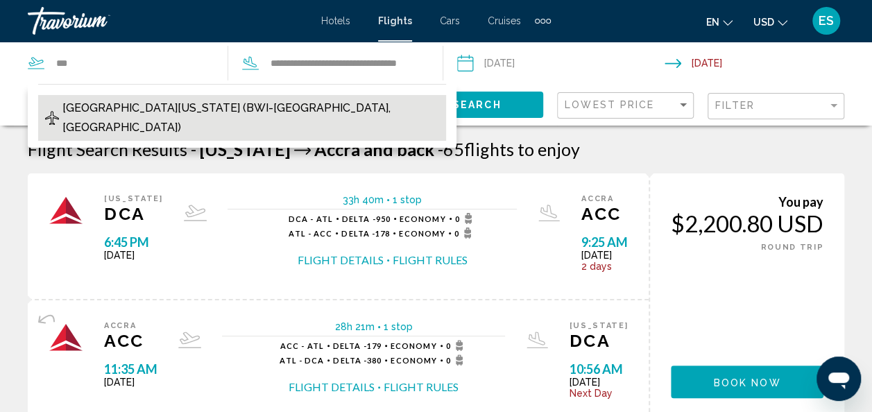
click at [261, 117] on span "[GEOGRAPHIC_DATA][US_STATE] (BWI-[GEOGRAPHIC_DATA], [GEOGRAPHIC_DATA])" at bounding box center [250, 118] width 376 height 39
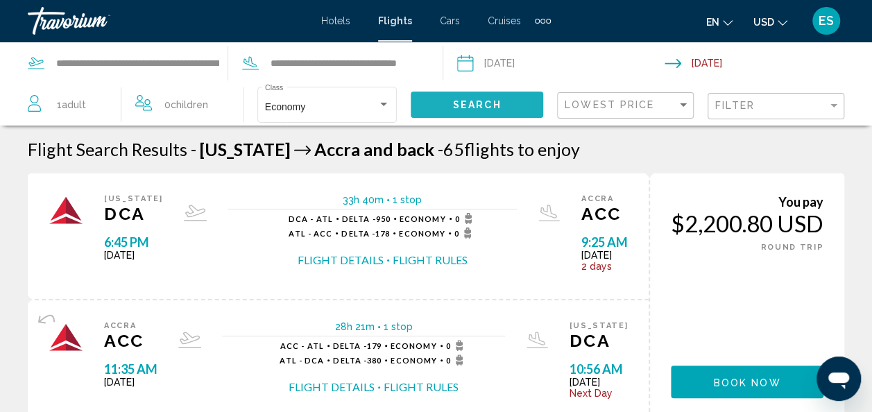
click at [486, 100] on span "Search" at bounding box center [477, 105] width 49 height 11
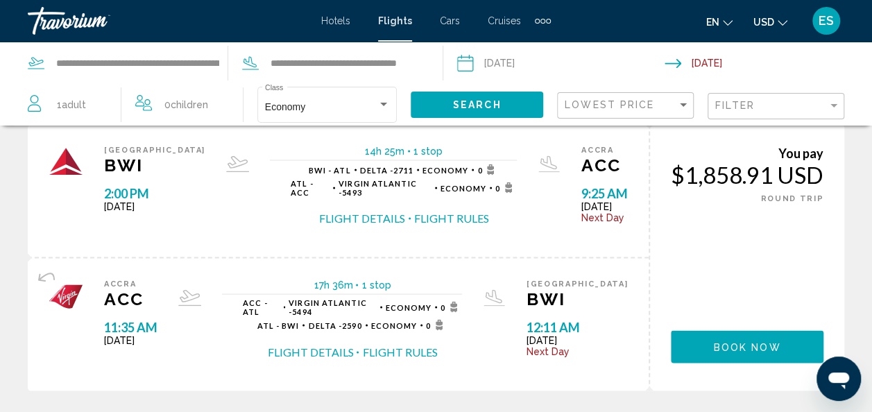
scroll to position [1225, 0]
click at [325, 351] on button "Flight Details" at bounding box center [310, 352] width 86 height 15
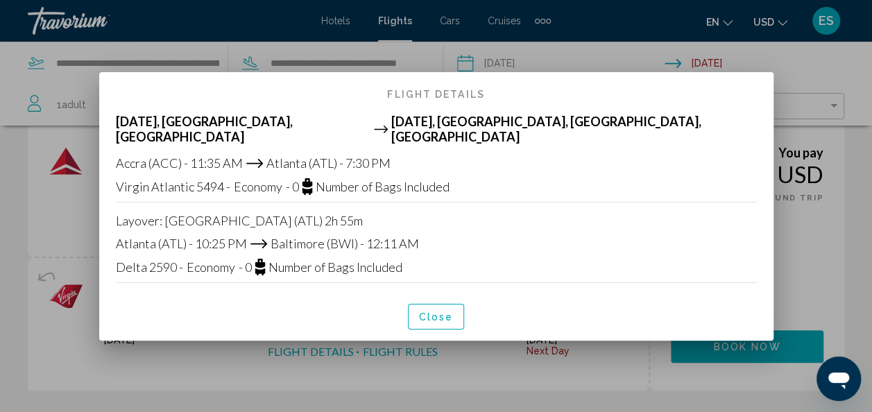
click at [228, 371] on div at bounding box center [436, 206] width 872 height 412
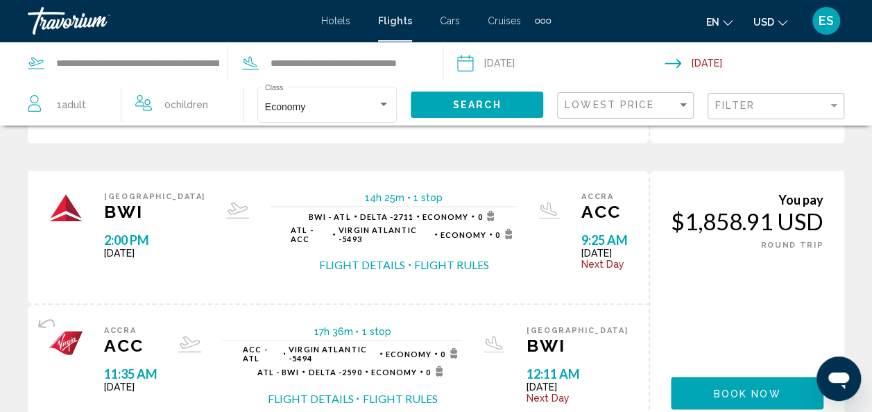
scroll to position [1178, 0]
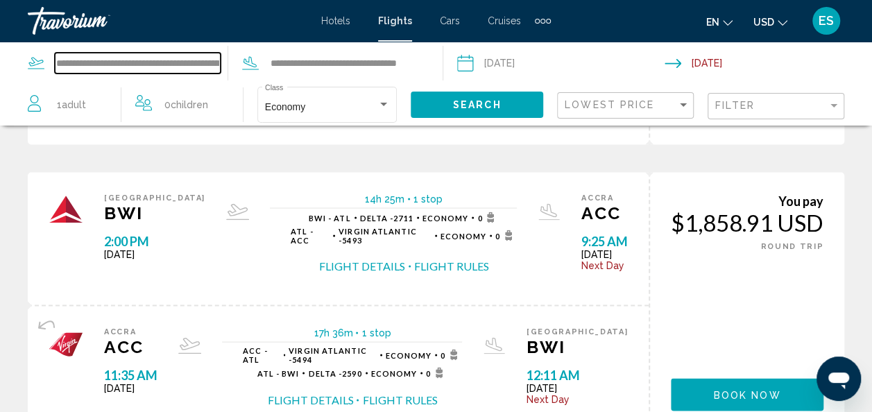
click at [159, 54] on input "**********" at bounding box center [138, 63] width 166 height 21
type input "*"
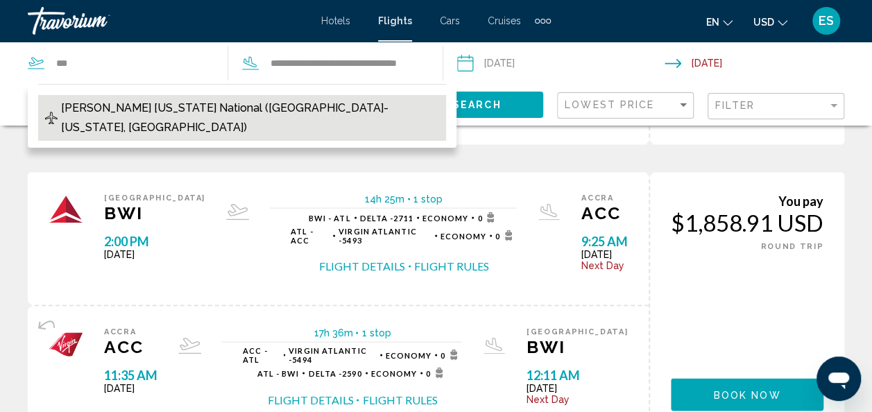
click at [232, 106] on span "[PERSON_NAME] [US_STATE] National ([GEOGRAPHIC_DATA]-[US_STATE], [GEOGRAPHIC_DA…" at bounding box center [250, 118] width 378 height 39
type input "**********"
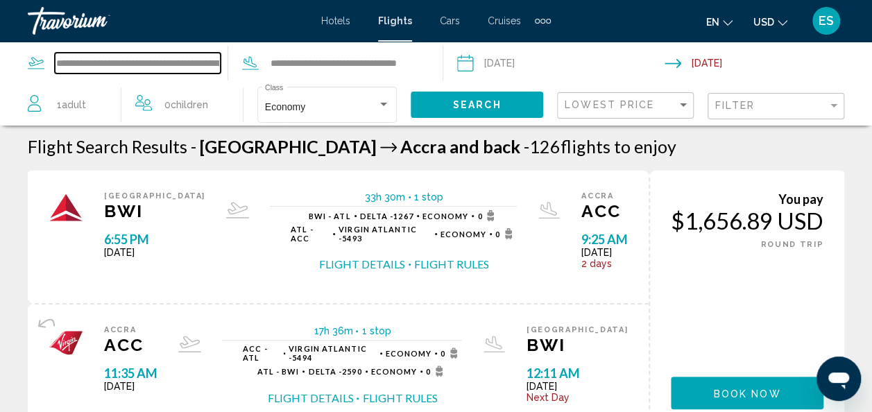
scroll to position [0, 0]
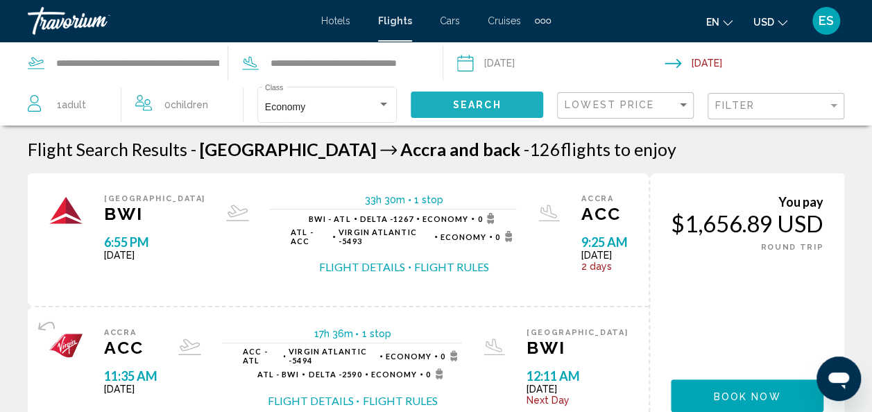
click at [483, 109] on span "Search" at bounding box center [477, 105] width 49 height 11
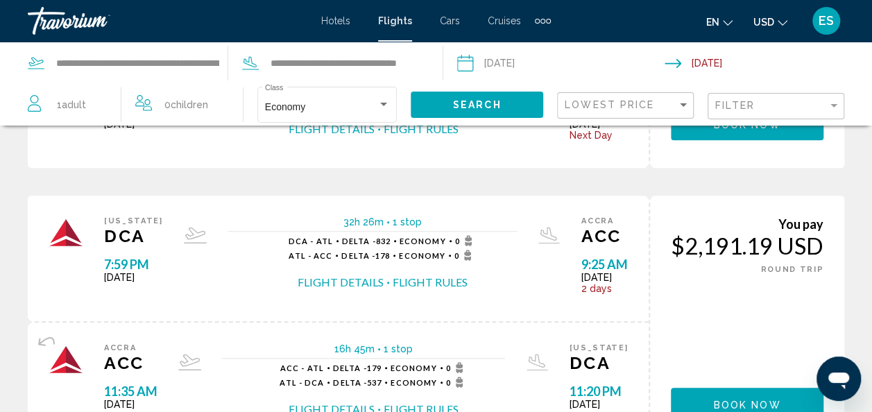
scroll to position [541, 0]
